Goal: Register for event/course

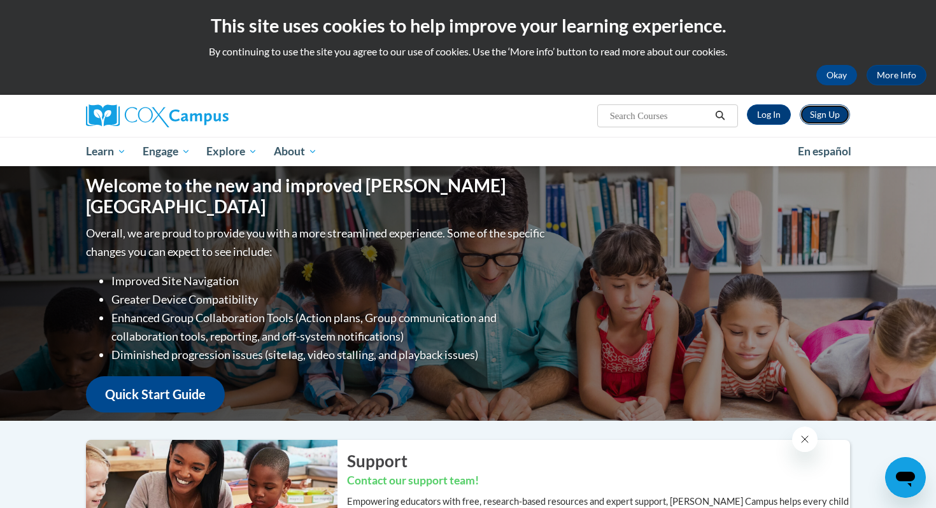
click at [827, 117] on link "Sign Up" at bounding box center [825, 114] width 50 height 20
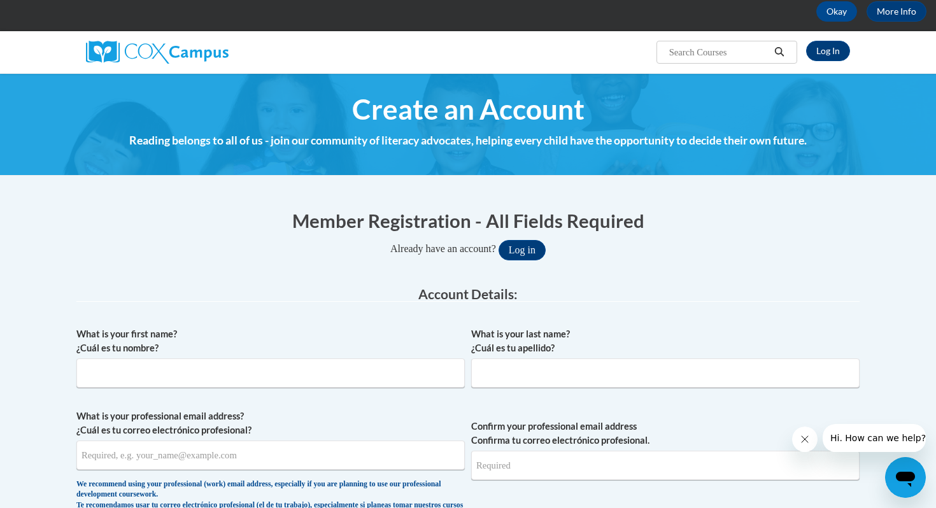
scroll to position [65, 0]
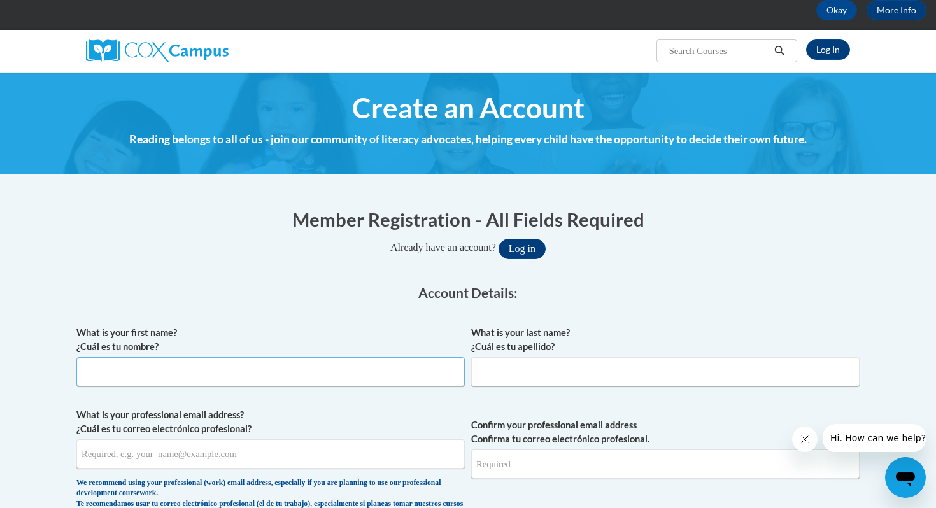
click at [92, 376] on input "What is your first name? ¿Cuál es tu nombre?" at bounding box center [270, 371] width 388 height 29
type input "[PERSON_NAME]"
type input "Van Stone"
click at [104, 458] on input "What is your professional email address? ¿Cuál es tu correo electrónico profesi…" at bounding box center [270, 453] width 388 height 29
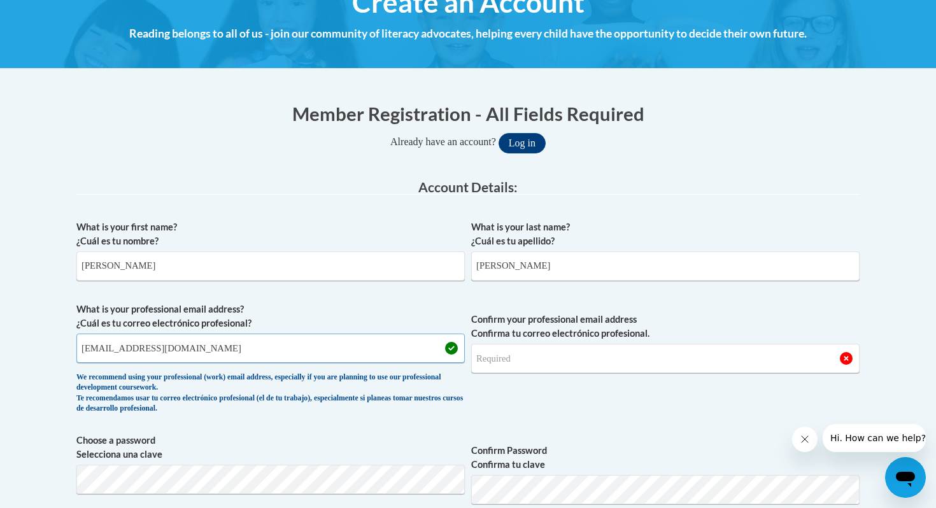
scroll to position [174, 0]
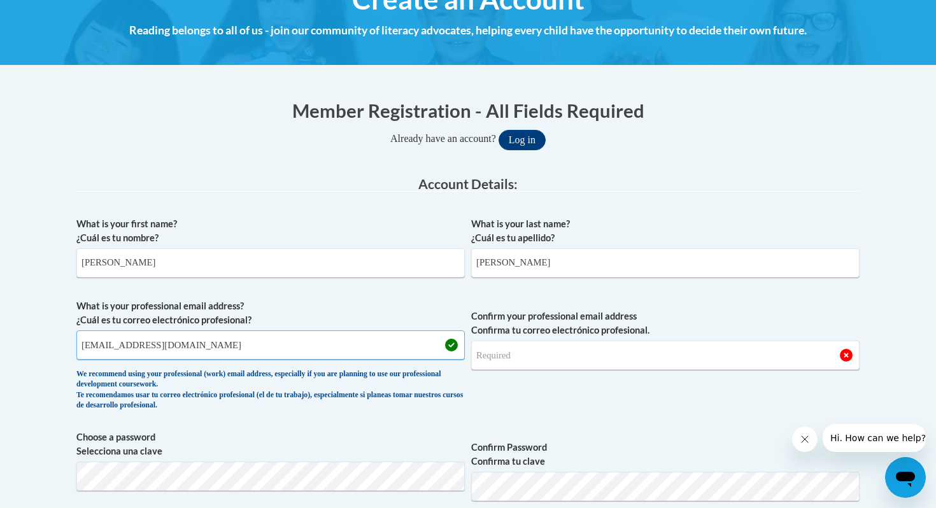
type input "lvanstone@Pottsville.k12.pa.us"
click at [497, 365] on input "Confirm your professional email address Confirma tu correo electrónico profesio…" at bounding box center [665, 355] width 388 height 29
type input "lvanstone@Pottsville.k12.pa.us"
click at [337, 425] on div "What is your first name? ¿Cuál es tu nombre? Lorraine What is your last name? ¿…" at bounding box center [467, 501] width 783 height 581
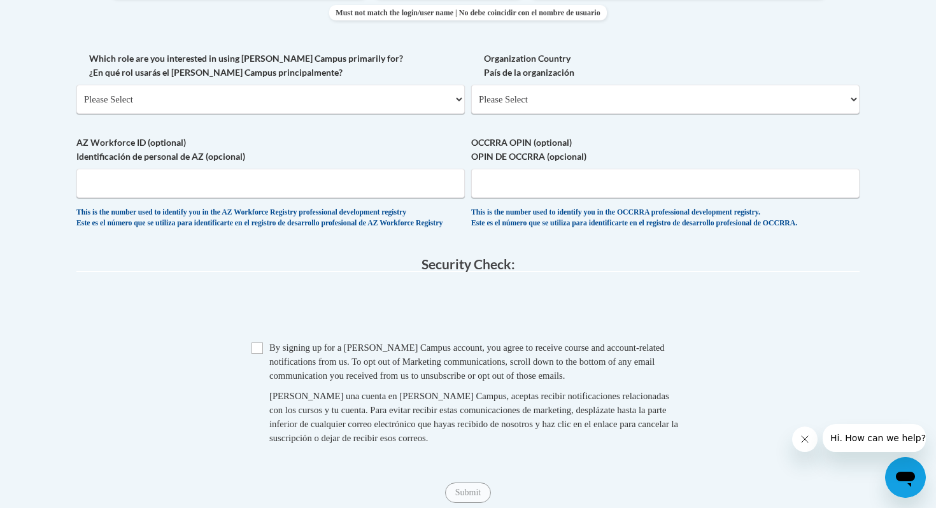
scroll to position [725, 0]
click at [256, 353] on input "Checkbox" at bounding box center [257, 346] width 11 height 11
checkbox input "true"
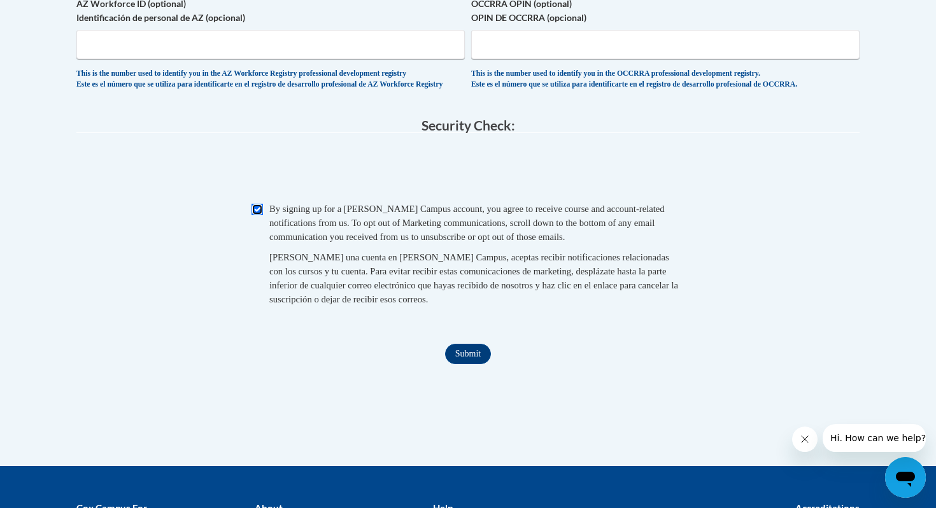
scroll to position [872, 0]
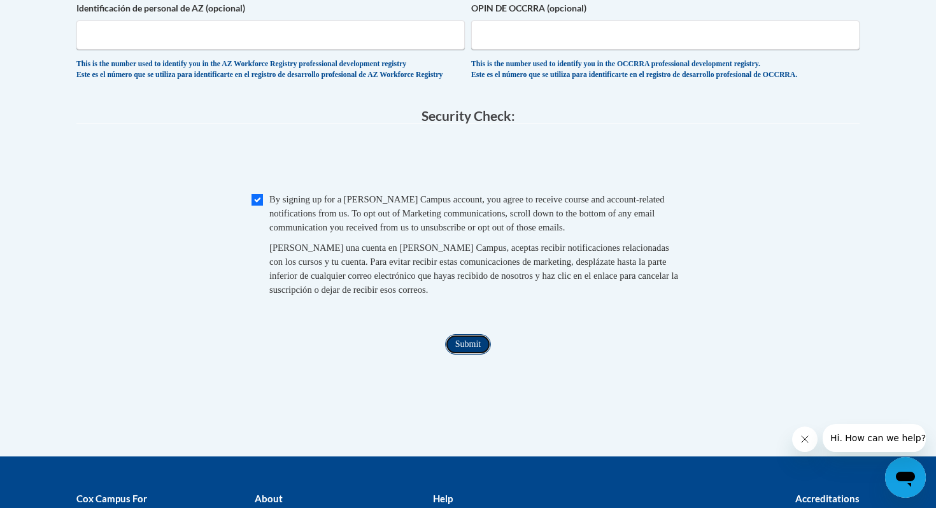
click at [478, 355] on input "Submit" at bounding box center [468, 344] width 46 height 20
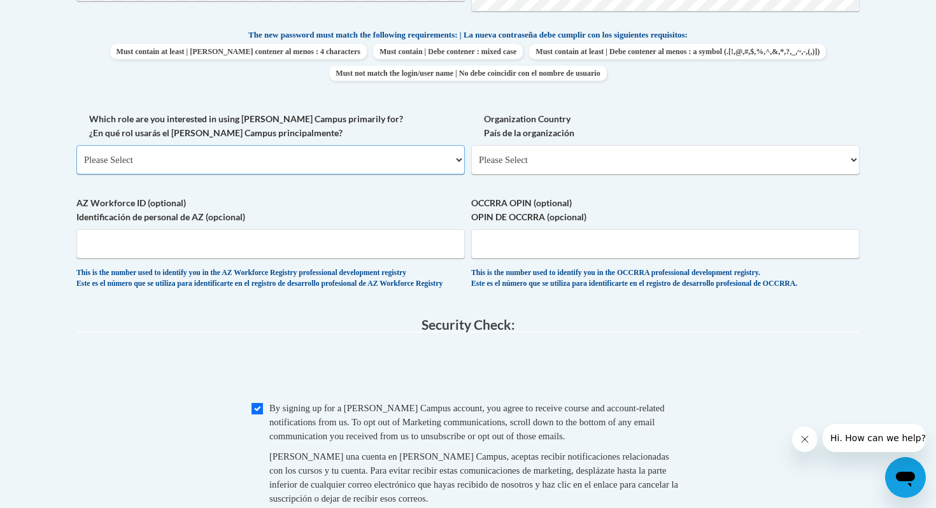
scroll to position [646, 0]
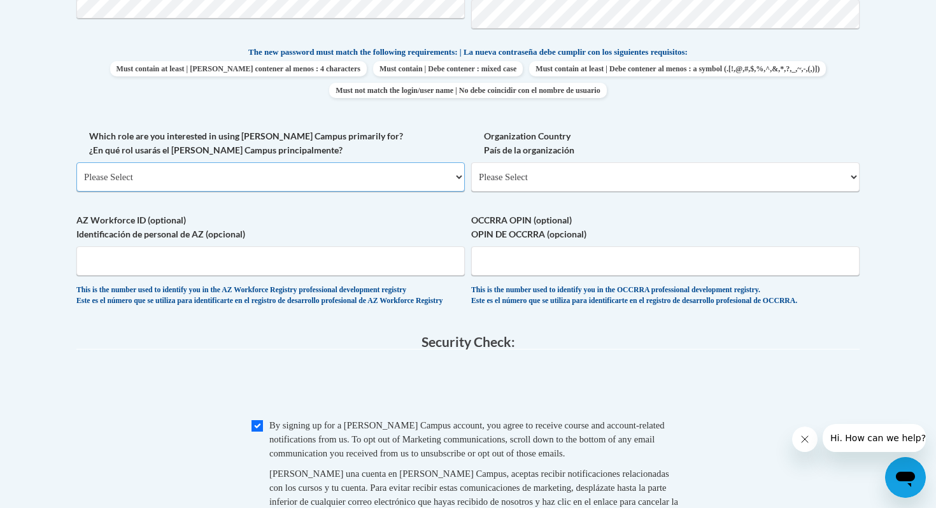
click at [161, 174] on select "Please Select College/University | Colegio/Universidad Community/Nonprofit Part…" at bounding box center [270, 176] width 388 height 29
select select "fbf2d438-af2f-41f8-98f1-81c410e29de3"
click at [76, 162] on select "Please Select College/University | Colegio/Universidad Community/Nonprofit Part…" at bounding box center [270, 176] width 388 height 29
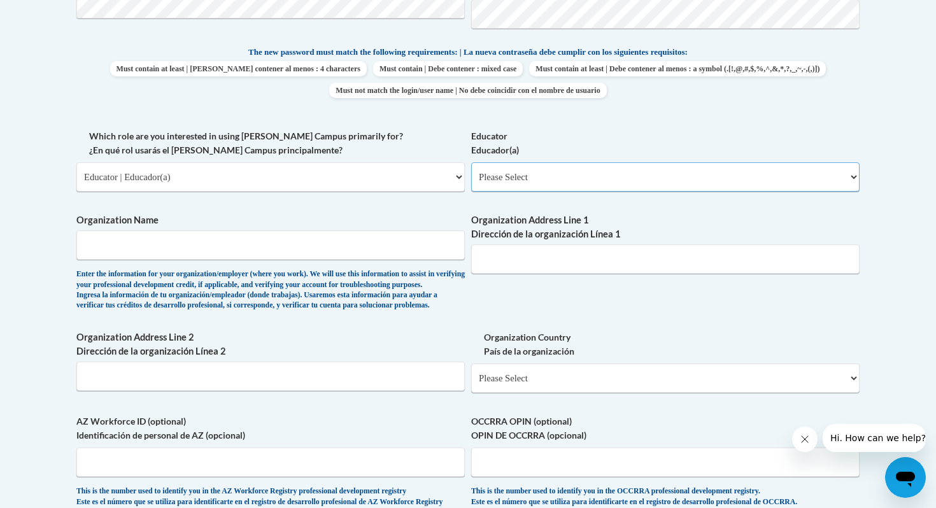
click at [518, 175] on select "Please Select Early Learning/Daycare Teacher/Family Home Care Provider | Maestr…" at bounding box center [665, 176] width 388 height 29
select select "8e40623d-54d0-45cd-9f92-5df65cd3f8cf"
click at [471, 162] on select "Please Select Early Learning/Daycare Teacher/Family Home Care Provider | Maestr…" at bounding box center [665, 176] width 388 height 29
click at [116, 248] on input "Organization Name" at bounding box center [270, 245] width 388 height 29
type input "Pottsville Area School District"
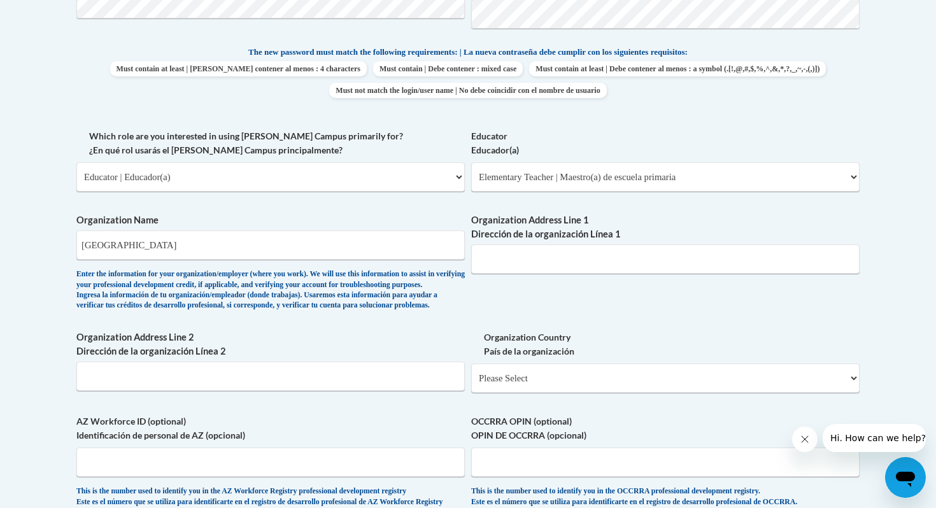
click at [520, 244] on span "Organization Address Line 1 Dirección de la organización Línea 1" at bounding box center [665, 243] width 388 height 60
click at [501, 262] on input "Organization Address Line 1 Dirección de la organización Línea 1" at bounding box center [665, 259] width 388 height 29
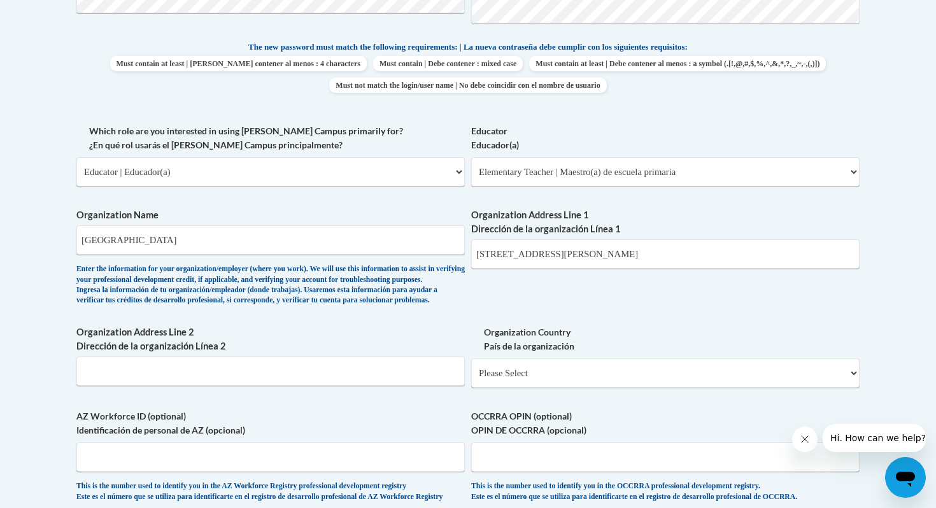
scroll to position [654, 0]
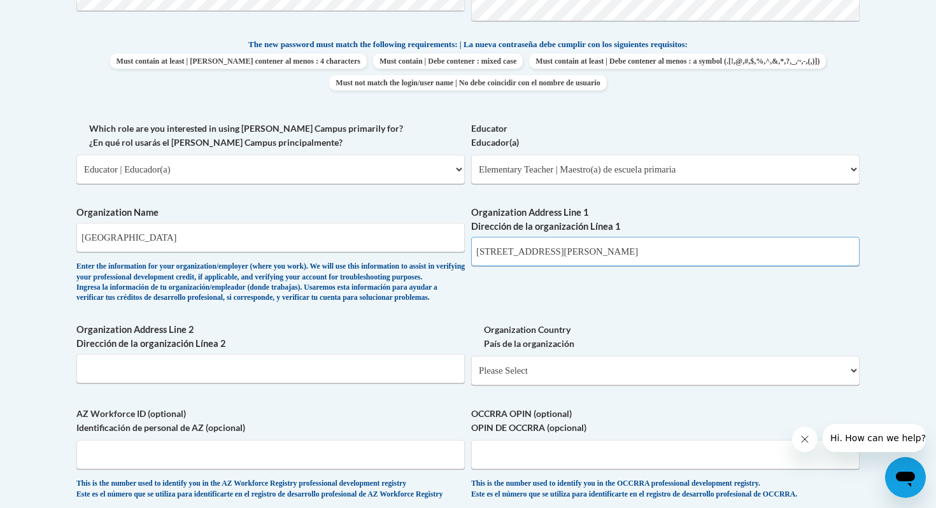
click at [575, 257] on input "1501 West Laurel Blv" at bounding box center [665, 251] width 388 height 29
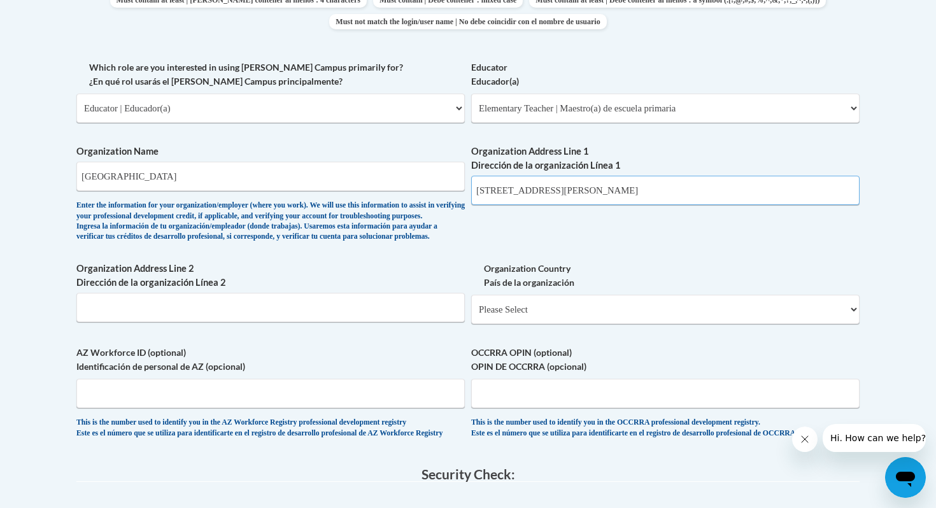
scroll to position [719, 0]
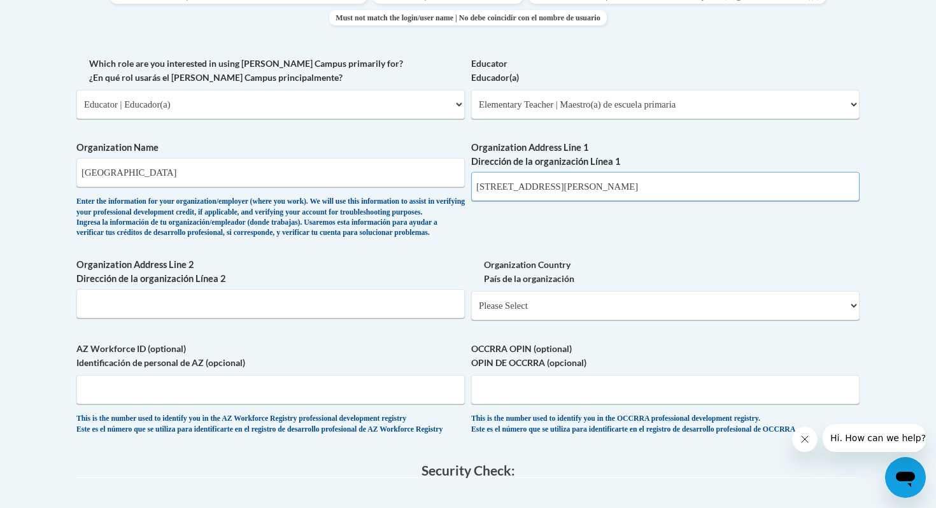
type input "1501 West Laurel Blvd"
click at [500, 320] on select "Please Select United States | Estados Unidos Outside of the United States | Fue…" at bounding box center [665, 305] width 388 height 29
select select "ad49bcad-a171-4b2e-b99c-48b446064914"
click at [471, 311] on select "Please Select United States | Estados Unidos Outside of the United States | Fue…" at bounding box center [665, 305] width 388 height 29
select select
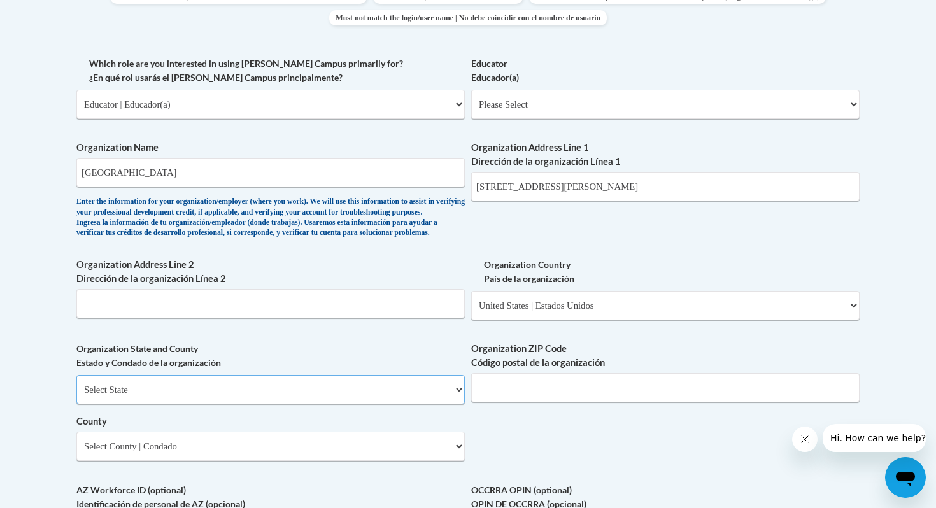
click at [330, 404] on select "Select State Alabama Alaska Arizona Arkansas California Colorado Connecticut De…" at bounding box center [270, 389] width 388 height 29
select select "Pennsylvania"
click at [76, 396] on select "Select State Alabama Alaska Arizona Arkansas California Colorado Connecticut De…" at bounding box center [270, 389] width 388 height 29
click at [524, 402] on input "Organization ZIP Code Código postal de la organización" at bounding box center [665, 387] width 388 height 29
type input "17901"
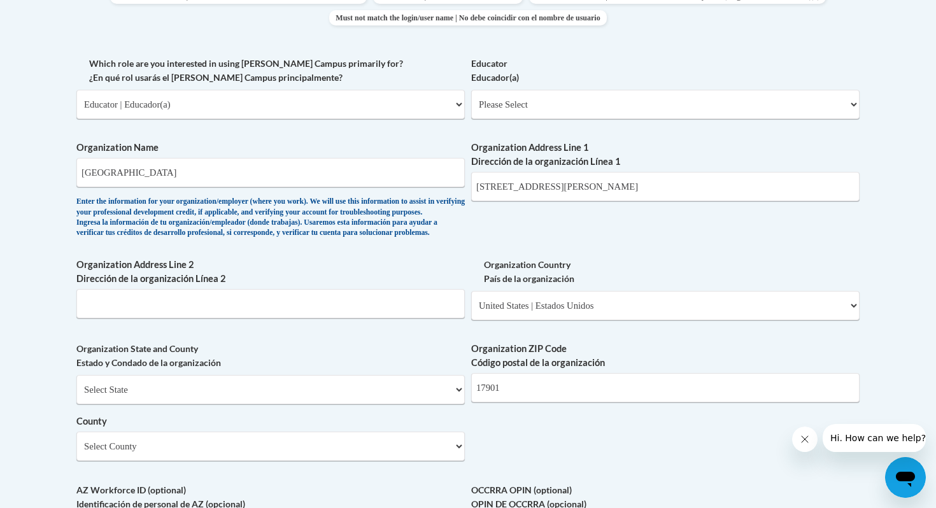
click at [348, 429] on label "County" at bounding box center [270, 422] width 388 height 14
click at [348, 443] on select "Select County Adams Allegheny Armstrong Beaver Bedford Berks Blair Bradford Buc…" at bounding box center [270, 446] width 388 height 29
click at [319, 461] on select "Select County Adams Allegheny Armstrong Beaver Bedford Berks Blair Bradford Buc…" at bounding box center [270, 446] width 388 height 29
select select "Schuylkill"
click at [76, 453] on select "Select County Adams Allegheny Armstrong Beaver Bedford Berks Blair Bradford Buc…" at bounding box center [270, 446] width 388 height 29
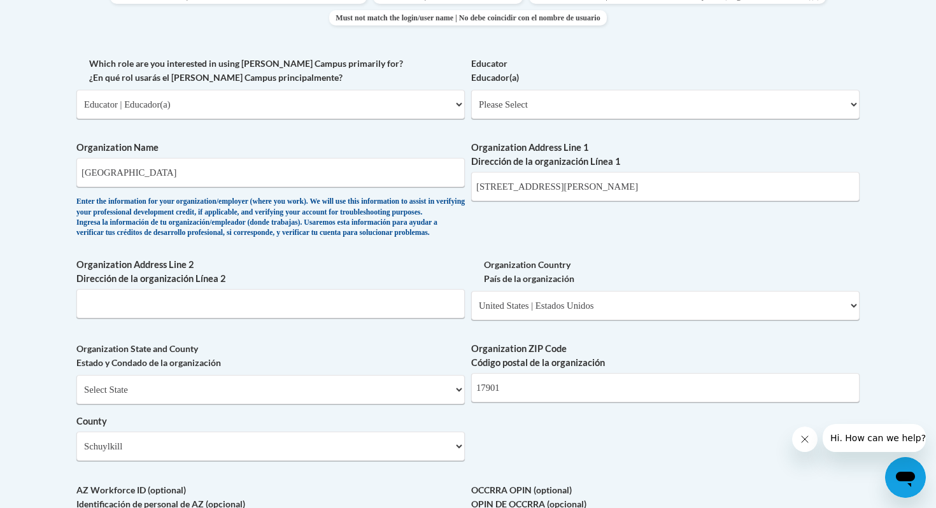
click at [523, 468] on div "What is your first name? ¿Cuál es tu nombre? Lorraine What is your last name? ¿…" at bounding box center [467, 127] width 783 height 923
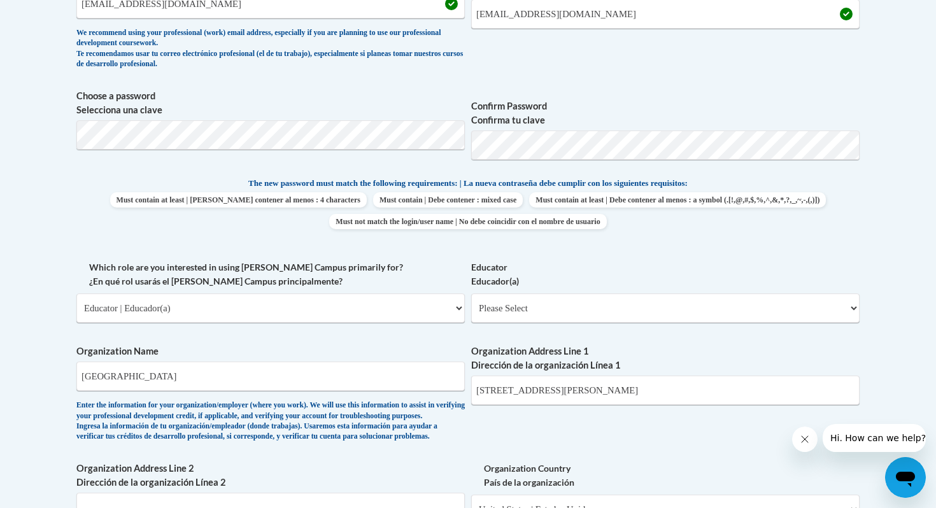
scroll to position [522, 0]
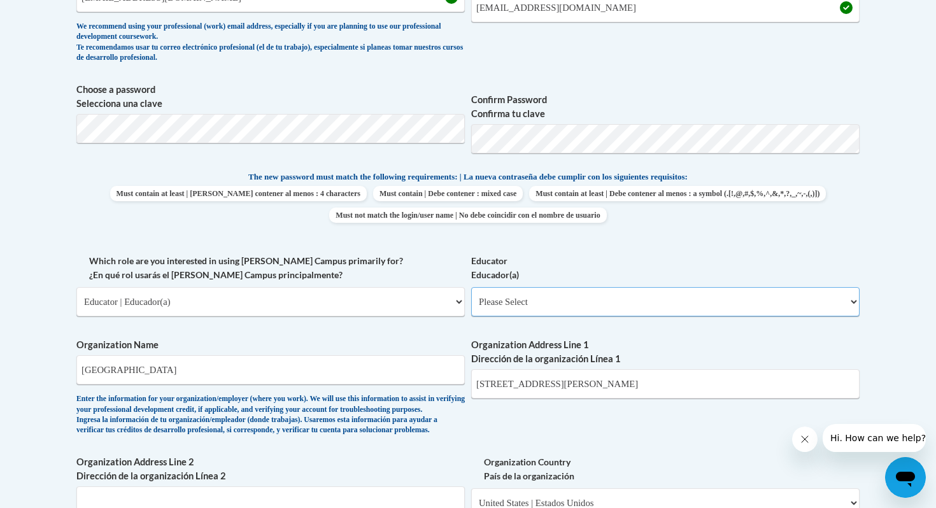
click at [569, 299] on select "Please Select Early Learning/Daycare Teacher/Family Home Care Provider | Maestr…" at bounding box center [665, 301] width 388 height 29
select select "8e40623d-54d0-45cd-9f92-5df65cd3f8cf"
click at [471, 287] on select "Please Select Early Learning/Daycare Teacher/Family Home Care Provider | Maestr…" at bounding box center [665, 301] width 388 height 29
select select "null"
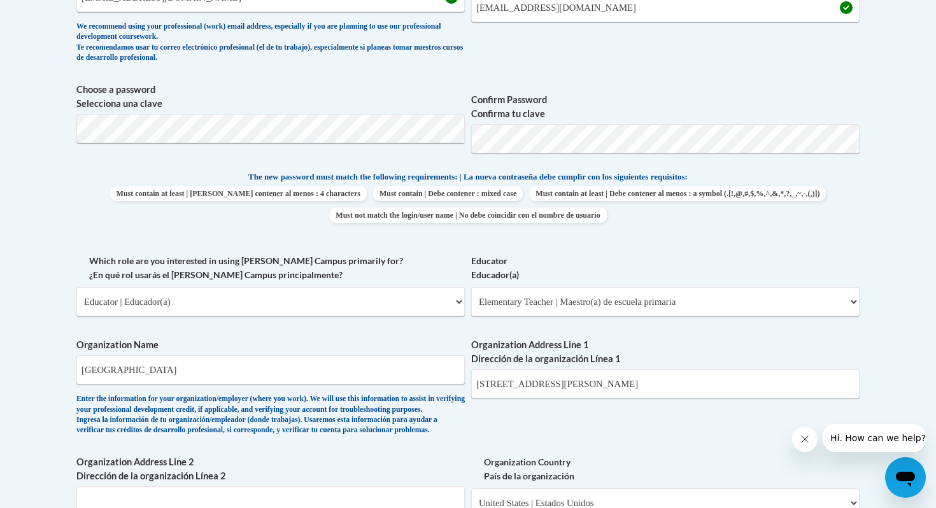
click at [525, 432] on div "What is your first name? ¿Cuál es tu nombre? Lorraine What is your last name? ¿…" at bounding box center [467, 324] width 783 height 923
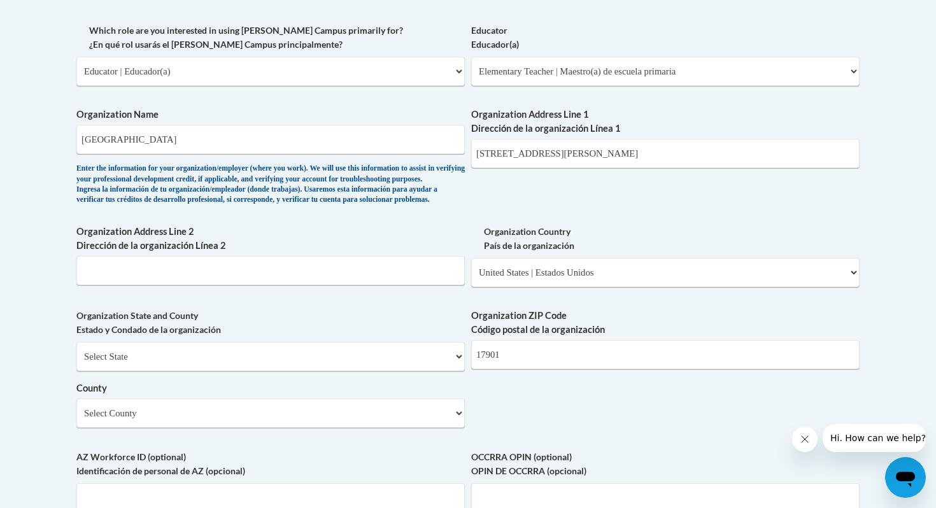
scroll to position [774, 0]
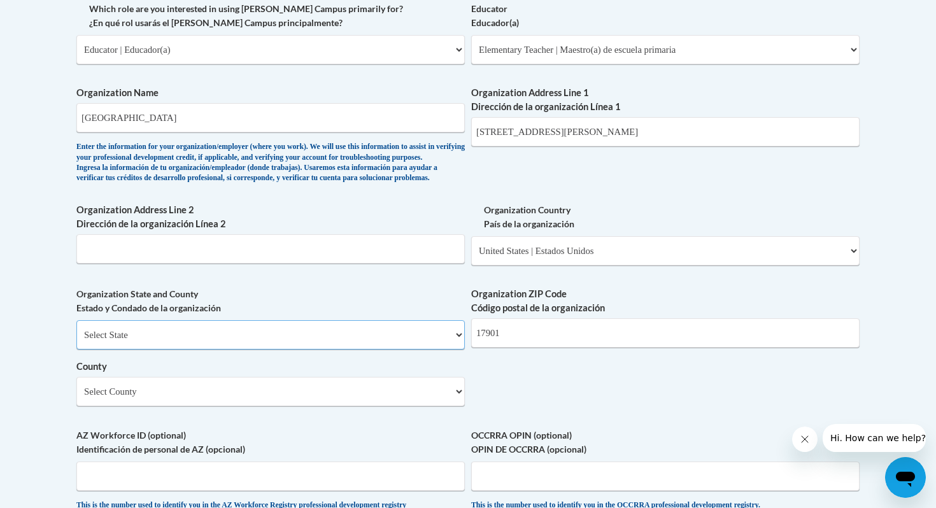
click at [177, 350] on select "Select State Alabama Alaska Arizona Arkansas California Colorado Connecticut De…" at bounding box center [270, 334] width 388 height 29
select select "Pennsylvania"
click at [76, 341] on select "Select State Alabama Alaska Arizona Arkansas California Colorado Connecticut De…" at bounding box center [270, 334] width 388 height 29
click at [18, 357] on body "This site uses cookies to help improve your learning experience. By continuing …" at bounding box center [468, 168] width 936 height 1884
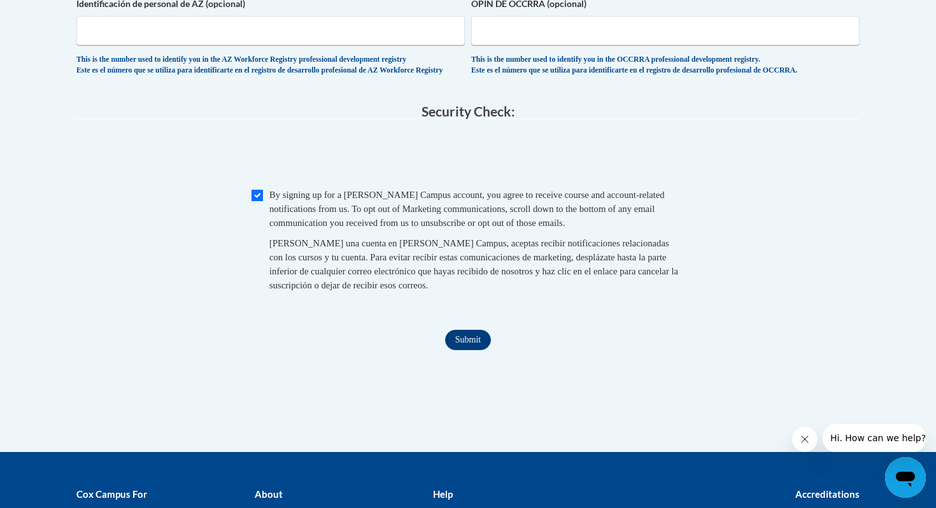
scroll to position [1228, 0]
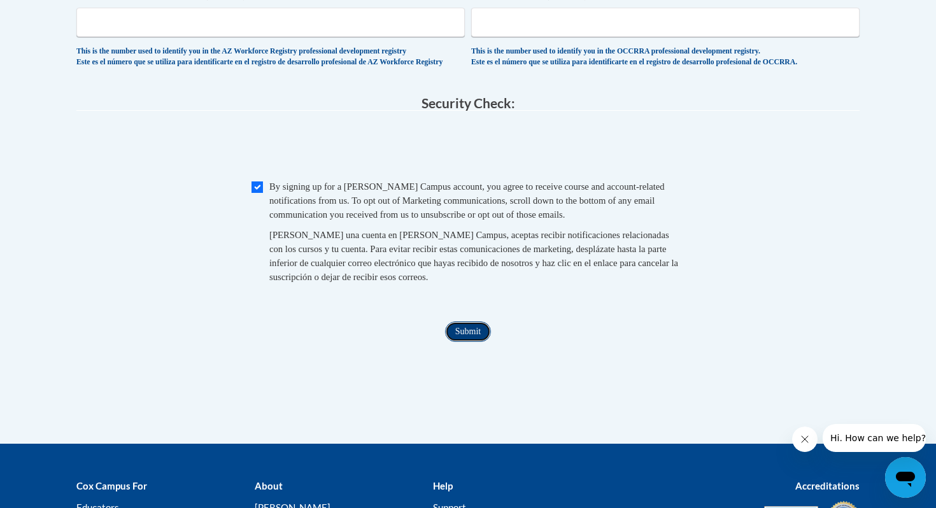
click at [471, 342] on input "Submit" at bounding box center [468, 332] width 46 height 20
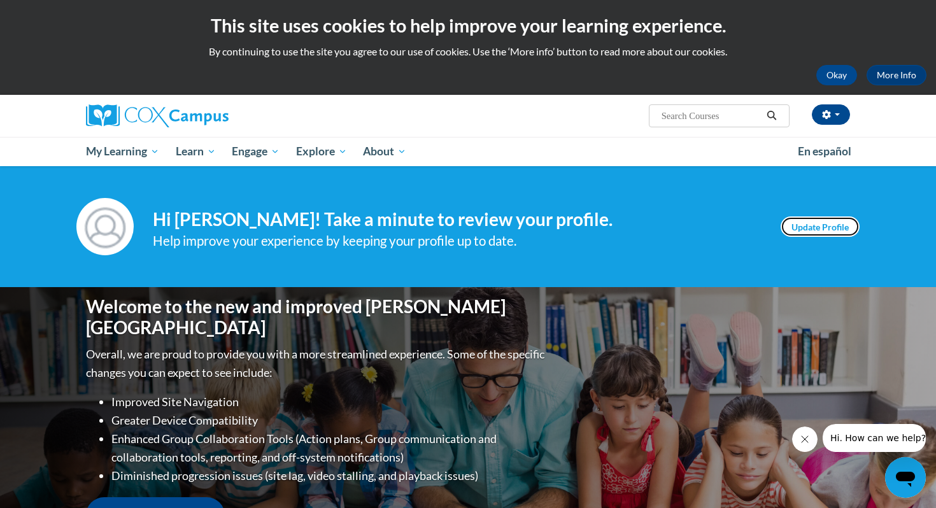
click at [827, 228] on link "Update Profile" at bounding box center [820, 227] width 79 height 20
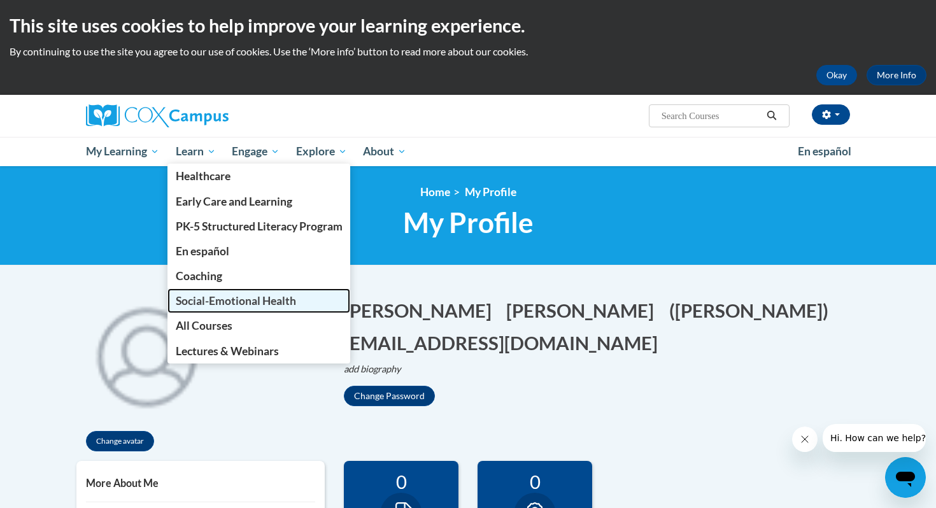
click at [192, 295] on span "Social-Emotional Health" at bounding box center [236, 300] width 120 height 13
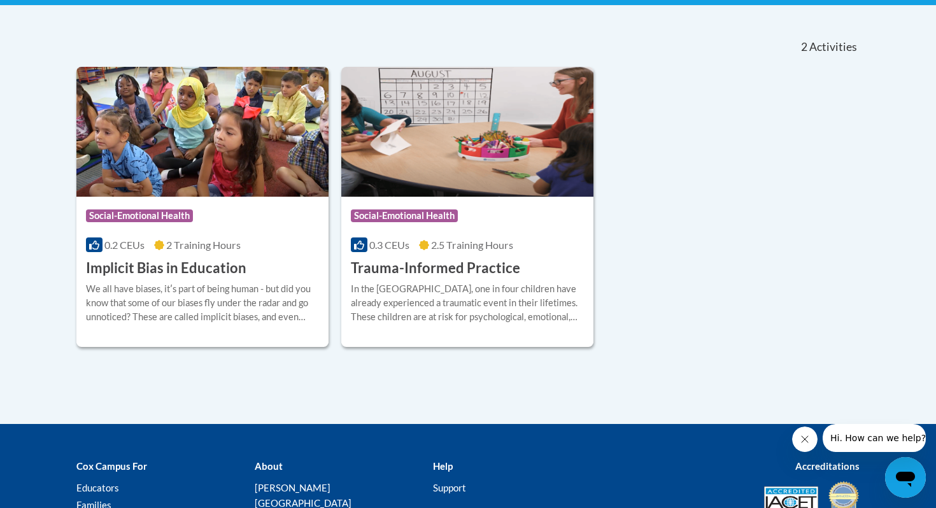
scroll to position [260, 0]
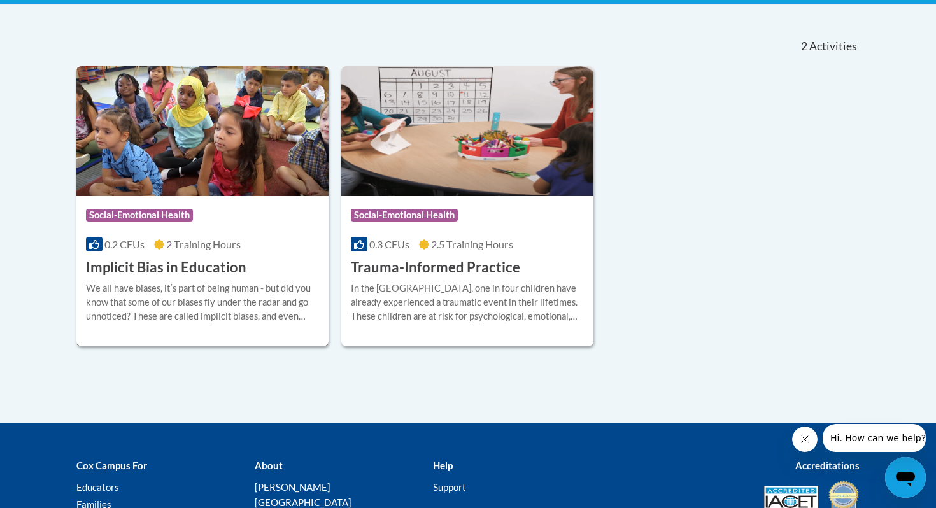
click at [193, 264] on h3 "Implicit Bias in Education" at bounding box center [166, 268] width 160 height 20
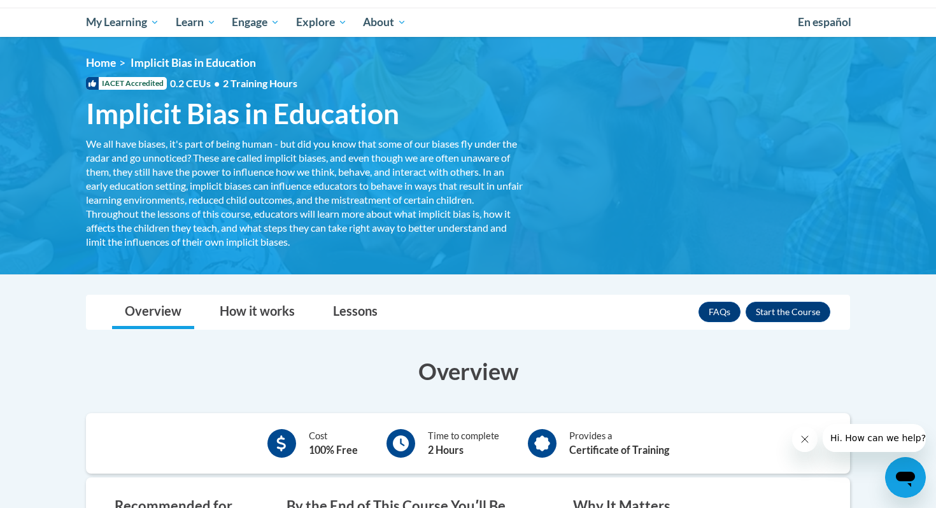
scroll to position [147, 0]
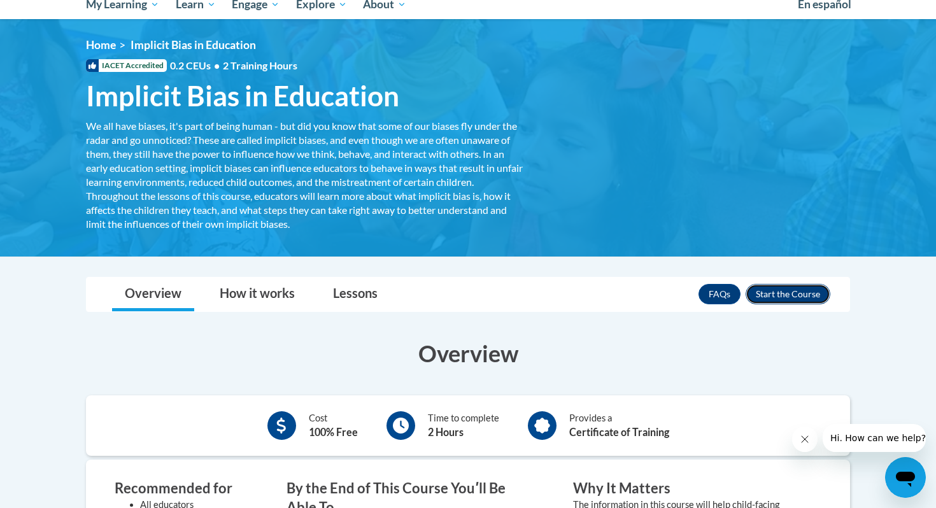
click at [788, 290] on button "Enroll" at bounding box center [788, 294] width 85 height 20
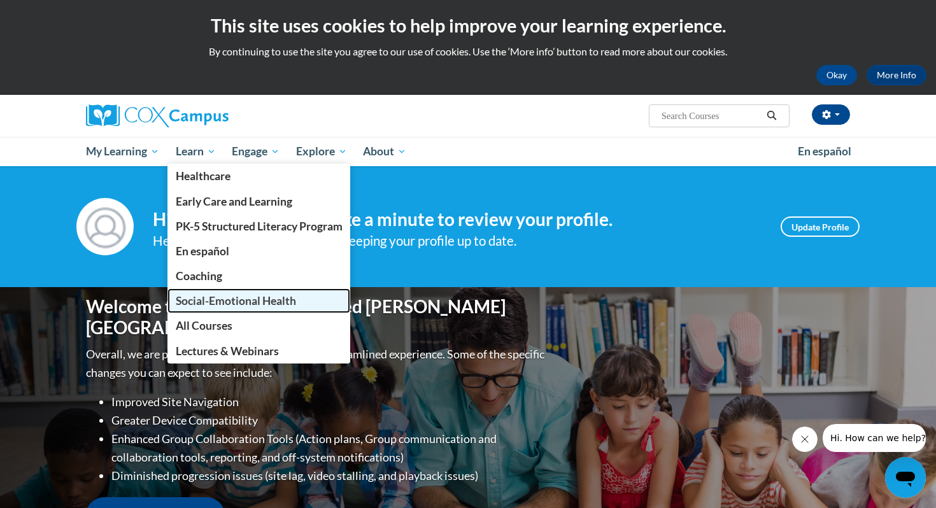
click at [225, 303] on span "Social-Emotional Health" at bounding box center [236, 300] width 120 height 13
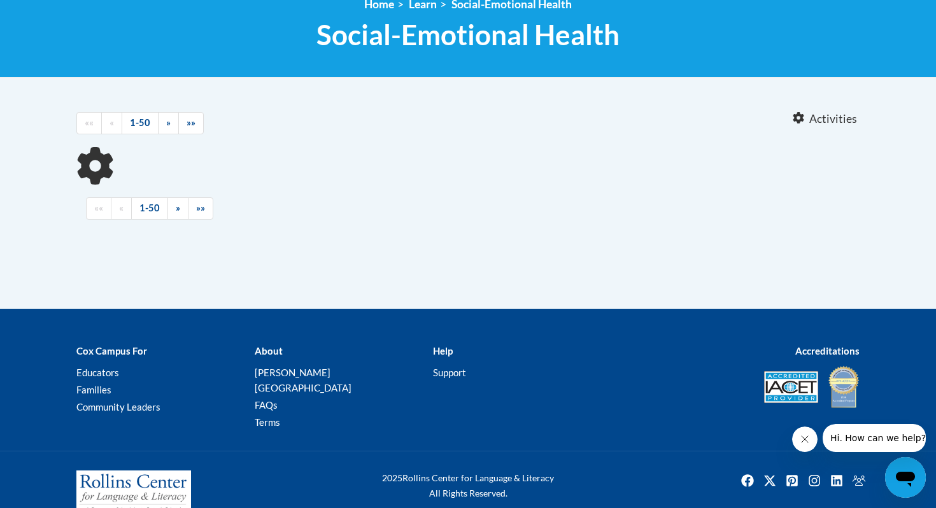
scroll to position [191, 0]
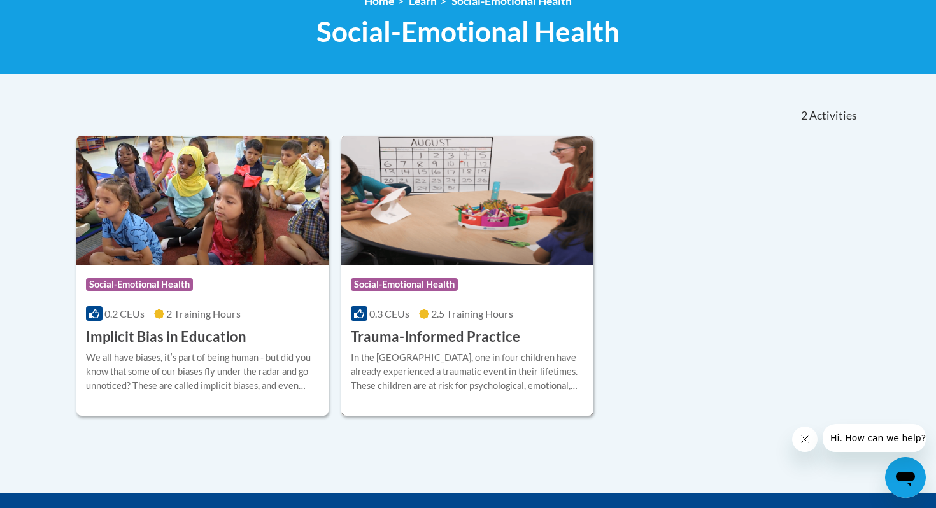
click at [430, 337] on h3 "Trauma-Informed Practice" at bounding box center [435, 337] width 169 height 20
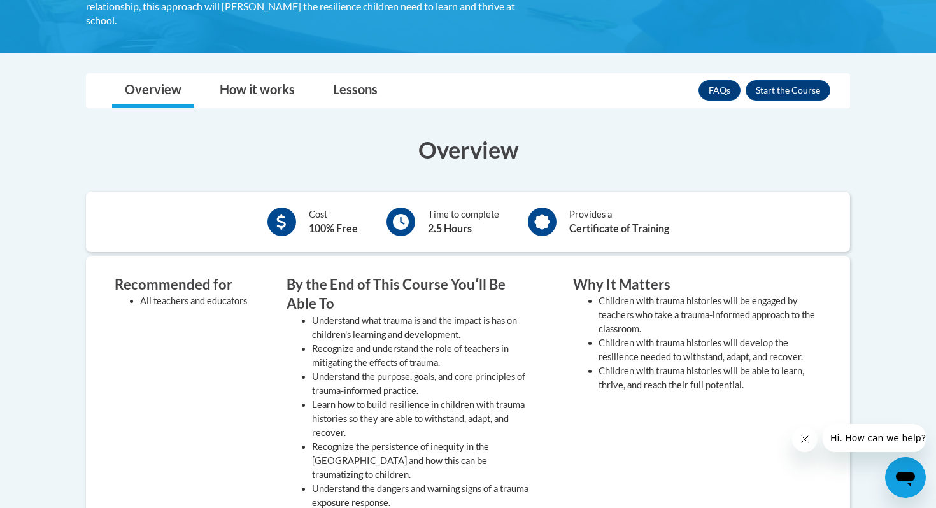
scroll to position [366, 0]
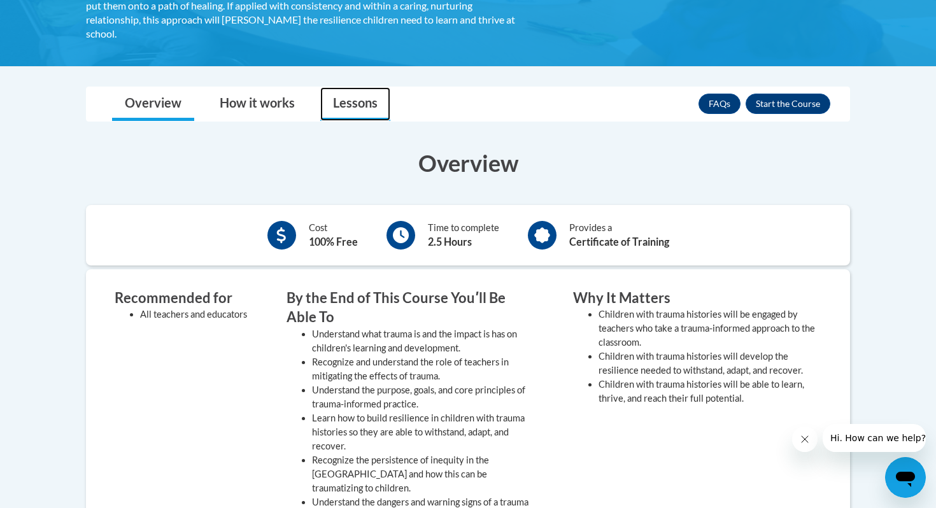
click at [339, 103] on link "Lessons" at bounding box center [355, 104] width 70 height 34
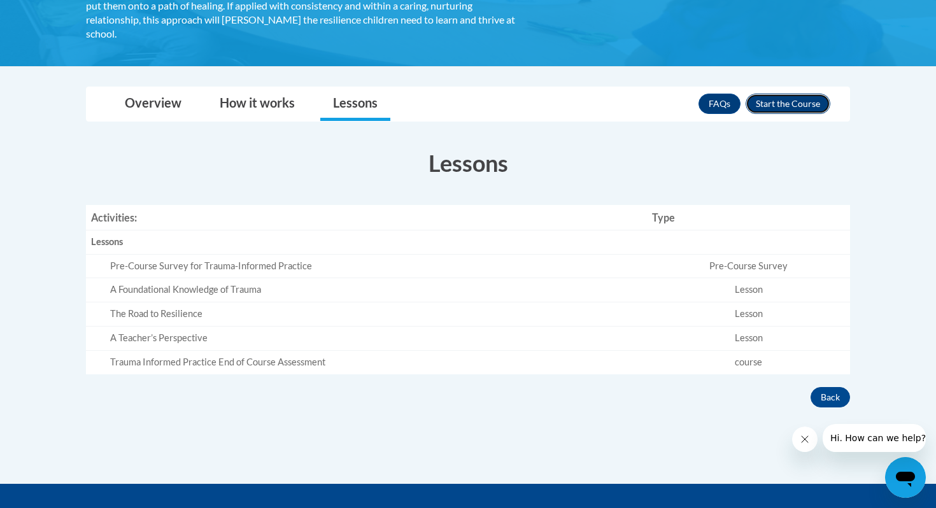
click at [768, 99] on button "Enroll" at bounding box center [788, 104] width 85 height 20
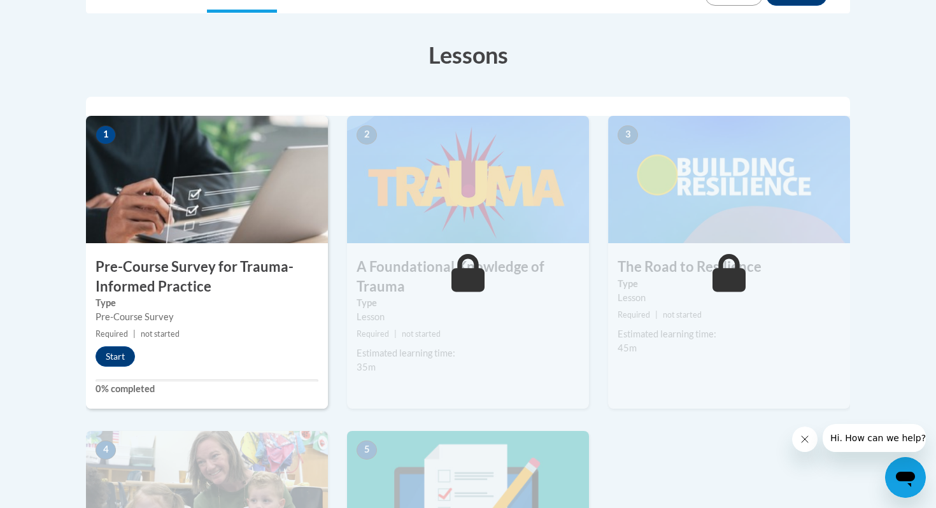
scroll to position [343, 0]
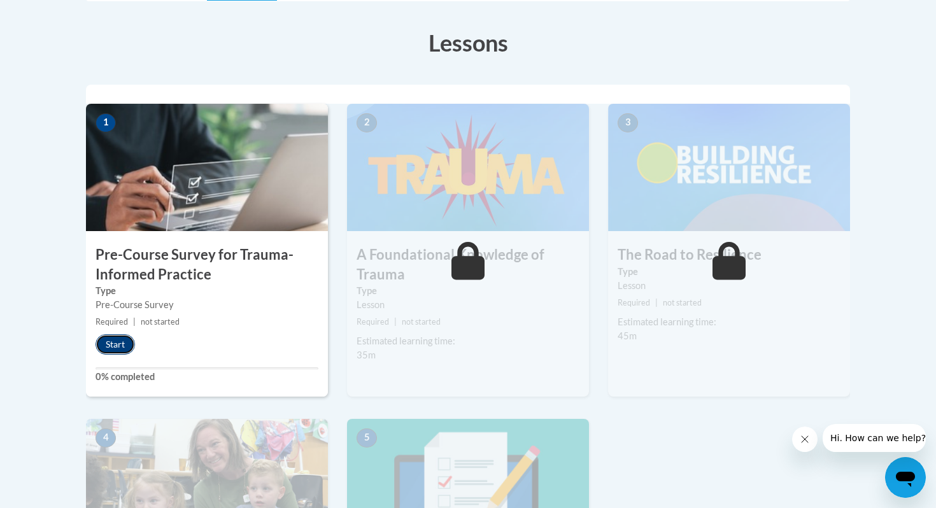
click at [110, 339] on button "Start" at bounding box center [115, 344] width 39 height 20
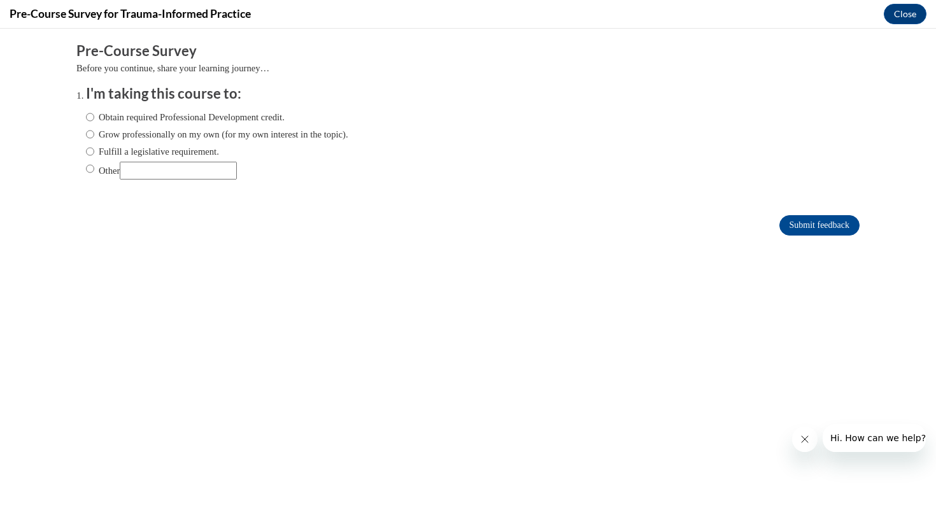
scroll to position [0, 0]
click at [92, 115] on input "Obtain required Professional Development credit." at bounding box center [90, 117] width 8 height 14
radio input "true"
click at [800, 220] on input "Submit feedback" at bounding box center [819, 225] width 80 height 20
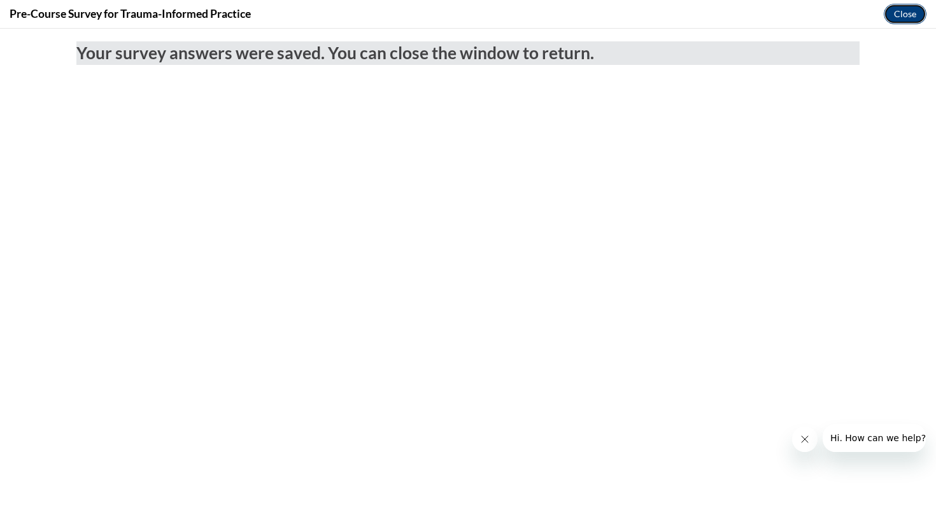
click at [904, 15] on button "Close" at bounding box center [905, 14] width 43 height 20
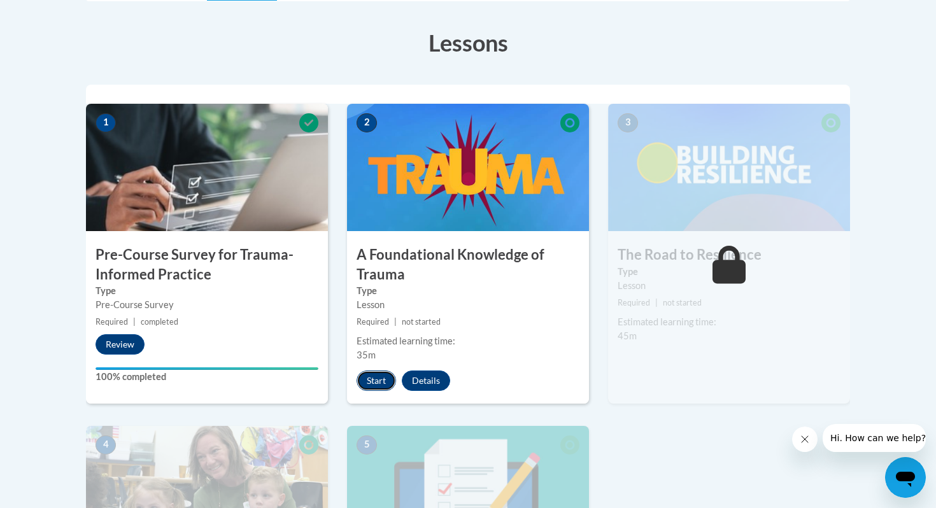
click at [371, 377] on button "Start" at bounding box center [376, 381] width 39 height 20
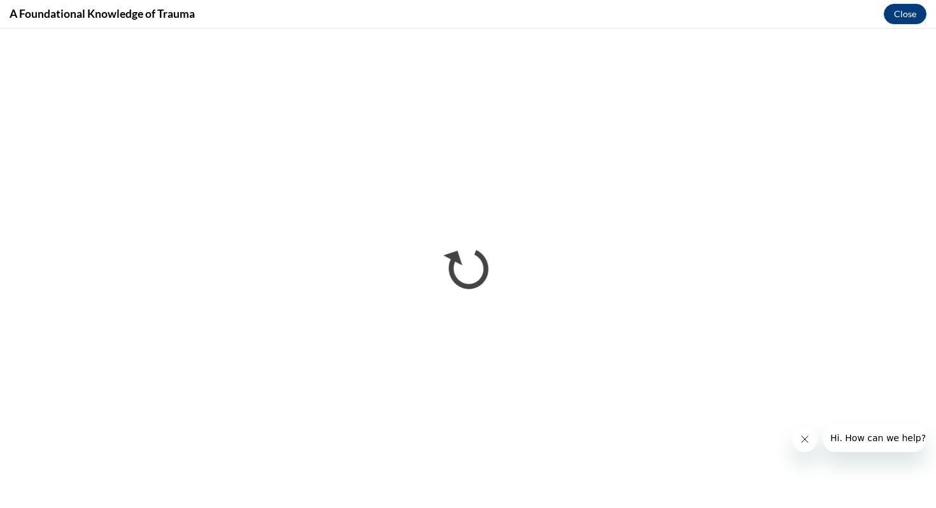
click at [805, 443] on icon "Close message from company" at bounding box center [805, 439] width 10 height 10
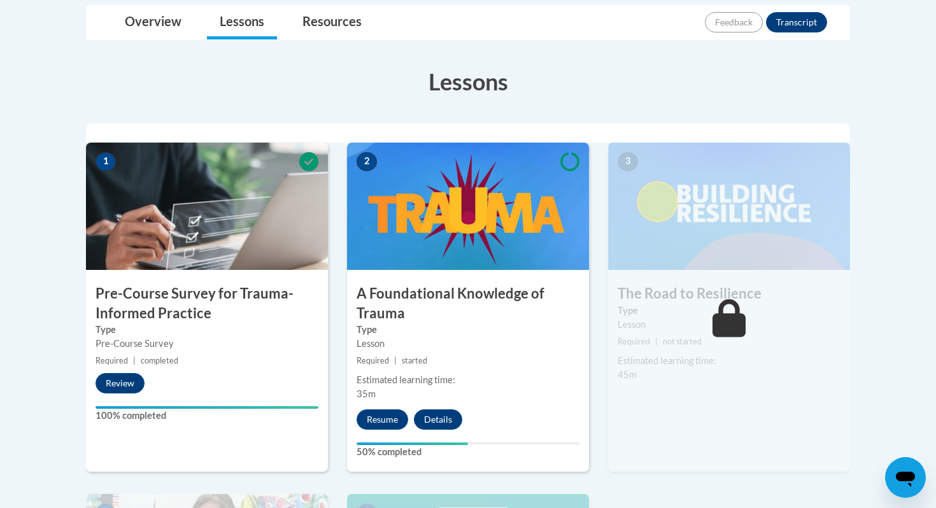
scroll to position [325, 0]
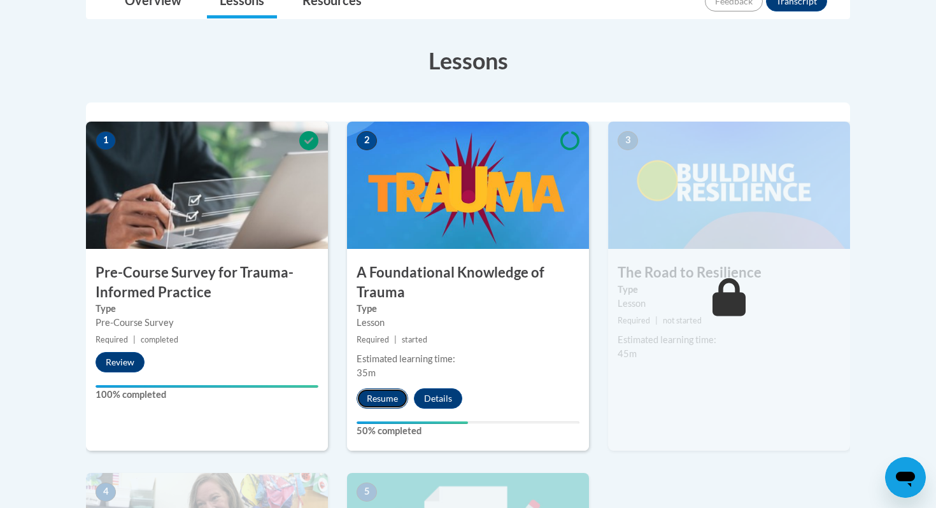
click at [392, 394] on button "Resume" at bounding box center [383, 398] width 52 height 20
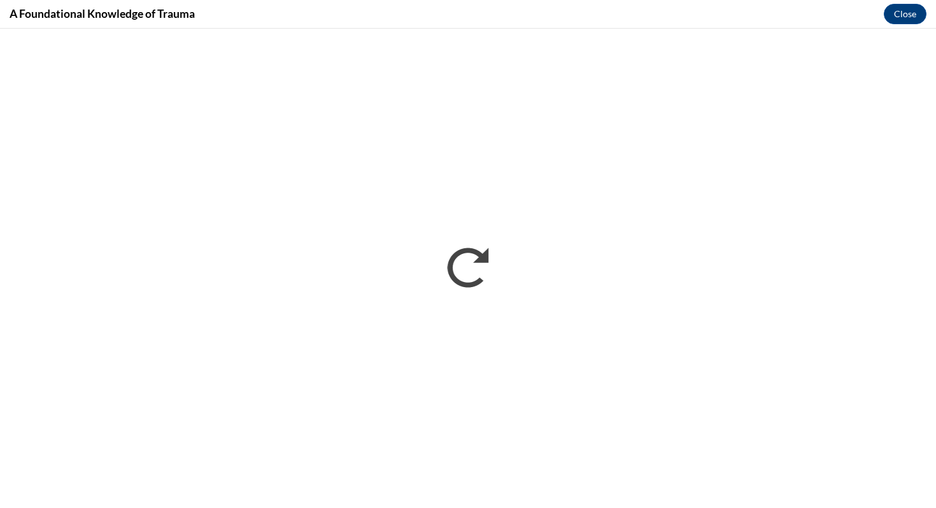
scroll to position [0, 0]
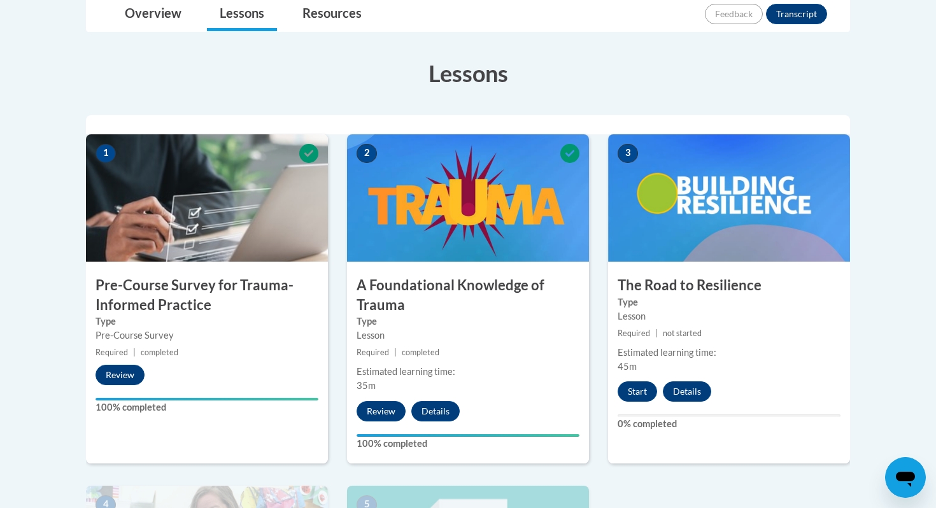
scroll to position [314, 0]
